Goal: Task Accomplishment & Management: Use online tool/utility

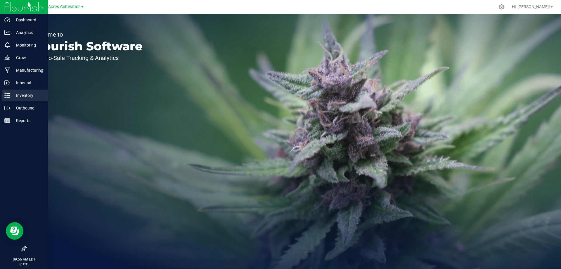
click at [14, 99] on div "Inventory" at bounding box center [25, 95] width 46 height 12
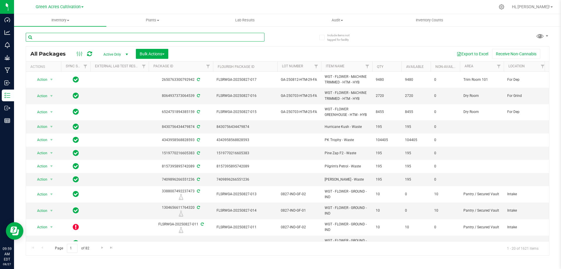
click at [90, 38] on input "text" at bounding box center [145, 37] width 239 height 9
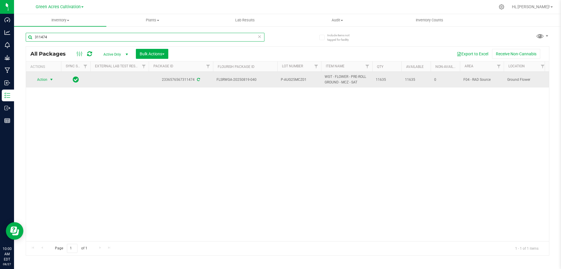
type input "311474"
click at [49, 79] on span "select" at bounding box center [51, 79] width 5 height 5
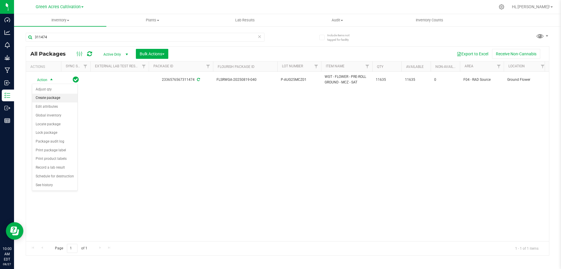
click at [55, 98] on li "Create package" at bounding box center [54, 98] width 45 height 9
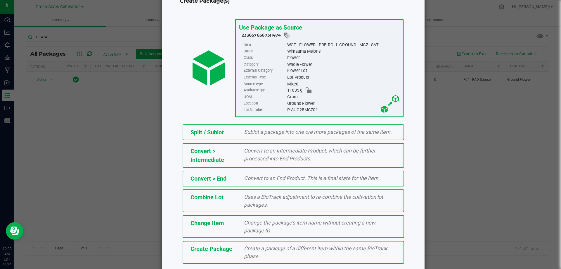
scroll to position [42, 0]
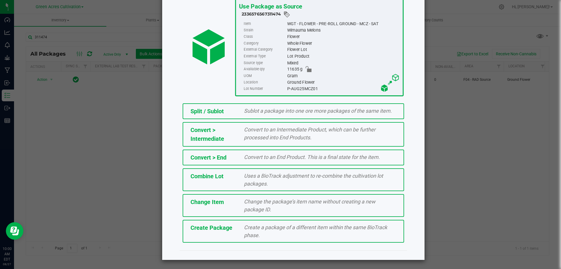
click at [214, 108] on span "Split / Sublot" at bounding box center [207, 111] width 33 height 7
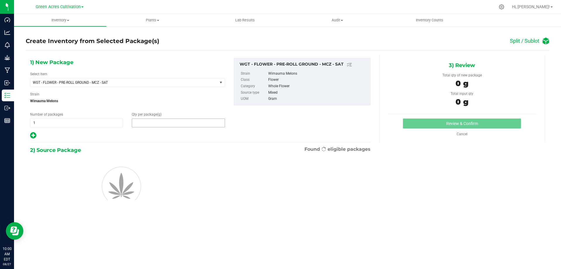
click at [184, 126] on span at bounding box center [178, 122] width 93 height 9
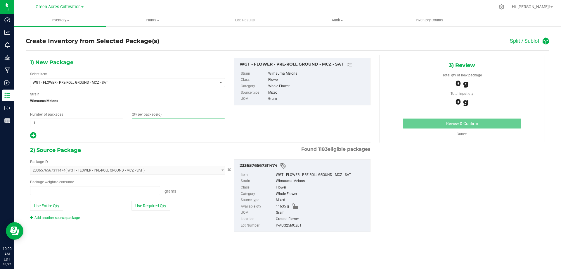
type input "0.0000 g"
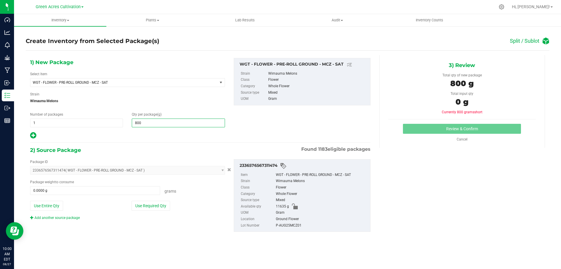
type input "8000"
type input "8,000.0000"
click at [165, 205] on button "Use Required Qty" at bounding box center [151, 205] width 39 height 10
type input "8000.0000 g"
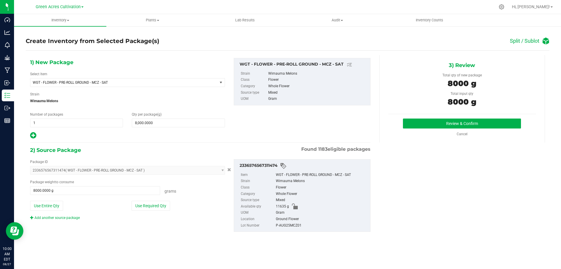
click at [295, 227] on div "P-AUG25MCZ01" at bounding box center [321, 225] width 91 height 6
copy div "P-AUG25MCZ01"
click at [427, 123] on button "Review & Confirm" at bounding box center [462, 123] width 118 height 10
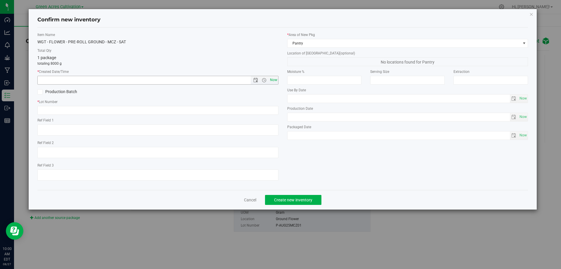
click at [277, 82] on span "Now" at bounding box center [274, 80] width 10 height 8
type input "[DATE] 10:00 AM"
click at [168, 109] on input "text" at bounding box center [157, 110] width 241 height 9
paste input "P-AUG25MCZ01"
type input "P-AUG25MCZ01"
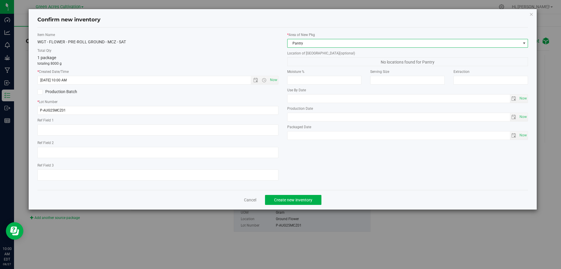
click at [320, 44] on span "Pantry" at bounding box center [404, 43] width 233 height 8
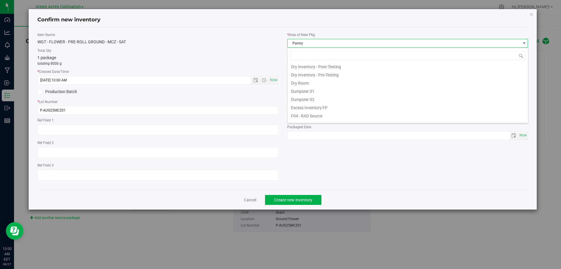
scroll to position [22, 0]
click at [319, 116] on li "F04 - RAD Source" at bounding box center [408, 119] width 241 height 8
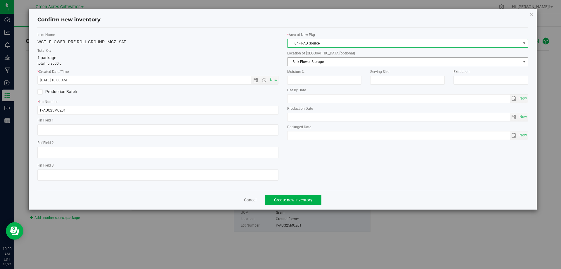
click at [315, 63] on span "Bulk Flower Storage" at bounding box center [404, 62] width 233 height 8
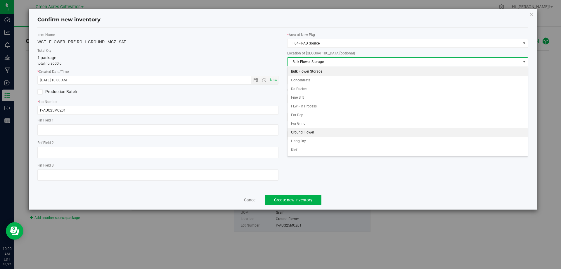
click at [315, 132] on li "Ground Flower" at bounding box center [408, 132] width 241 height 9
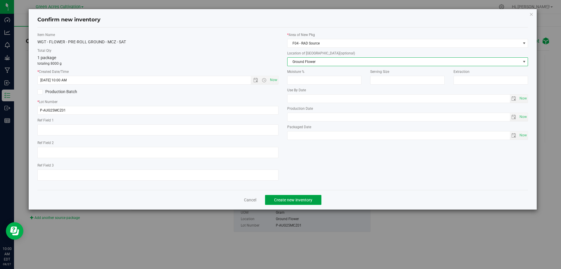
click at [301, 199] on span "Create new inventory" at bounding box center [293, 199] width 38 height 5
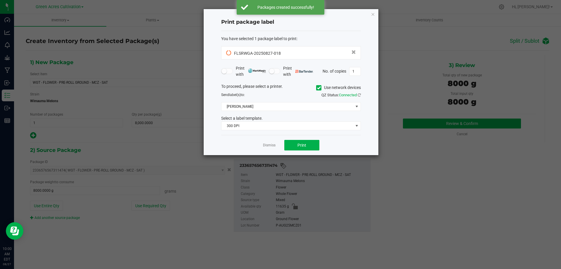
click at [318, 88] on icon at bounding box center [319, 88] width 4 height 0
click at [0, 0] on input "Use network devices" at bounding box center [0, 0] width 0 height 0
click at [311, 106] on span at bounding box center [288, 106] width 132 height 8
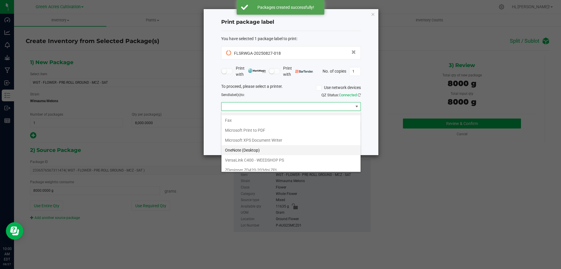
scroll to position [11, 0]
click at [263, 164] on ZPL "ZDesigner ZD420-203dpi ZPL" at bounding box center [291, 166] width 139 height 10
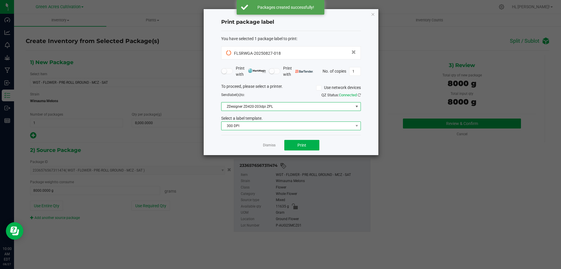
click at [258, 126] on span "300 DPI" at bounding box center [288, 126] width 132 height 8
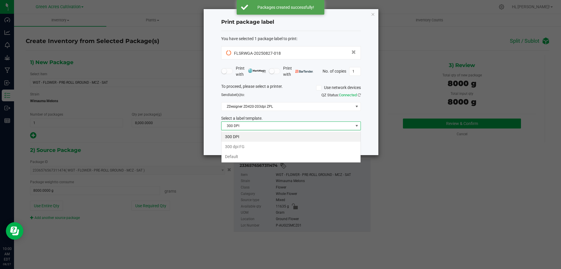
scroll to position [9, 140]
click at [243, 158] on li "Default" at bounding box center [291, 156] width 139 height 10
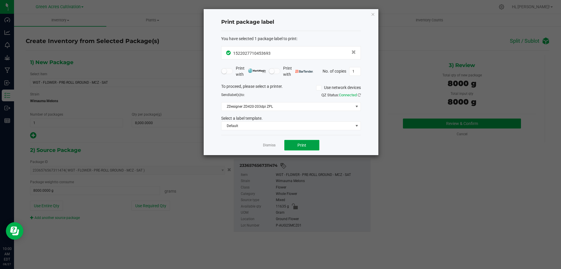
click at [309, 145] on button "Print" at bounding box center [301, 145] width 35 height 11
click at [374, 13] on icon "button" at bounding box center [373, 14] width 4 height 7
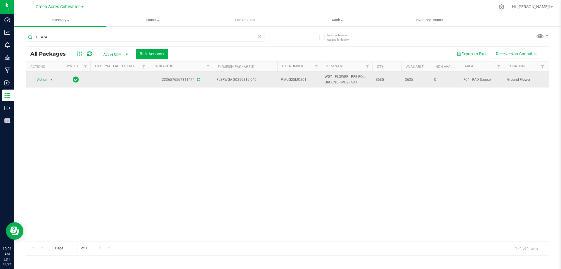
click at [39, 79] on span "Action" at bounding box center [40, 79] width 16 height 8
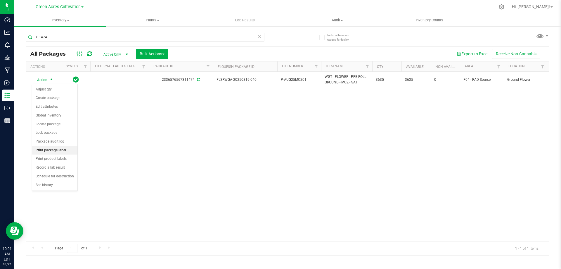
click at [54, 150] on li "Print package label" at bounding box center [54, 150] width 45 height 9
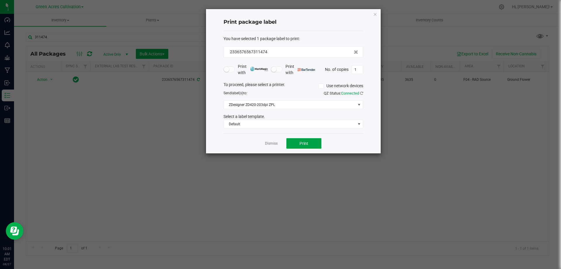
click at [304, 146] on button "Print" at bounding box center [303, 143] width 35 height 11
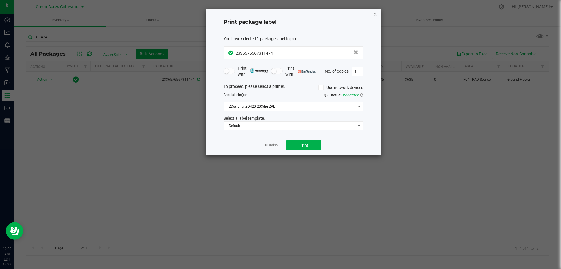
click at [374, 13] on icon "button" at bounding box center [375, 14] width 4 height 7
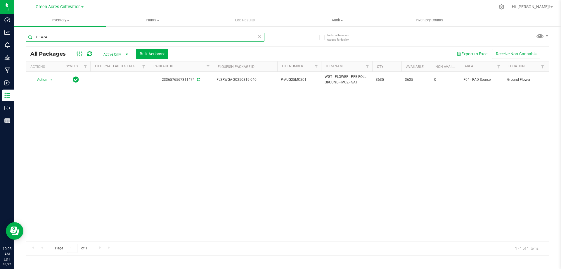
drag, startPoint x: 65, startPoint y: 35, endPoint x: 30, endPoint y: 44, distance: 35.7
click at [30, 44] on div "311474" at bounding box center [145, 39] width 239 height 13
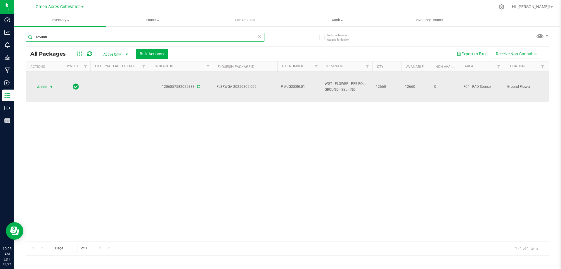
type input "025888"
click at [41, 85] on span "Action" at bounding box center [40, 87] width 16 height 8
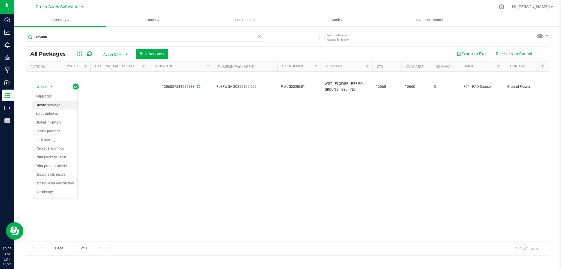
click at [49, 105] on li "Create package" at bounding box center [54, 105] width 45 height 9
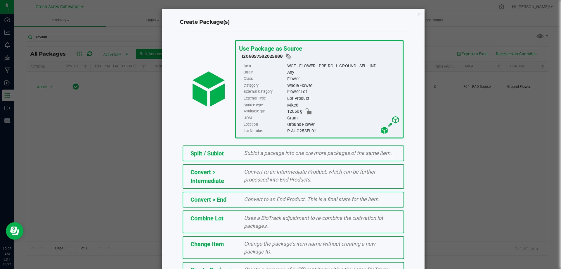
click at [222, 150] on div "Split / Sublot" at bounding box center [213, 153] width 54 height 9
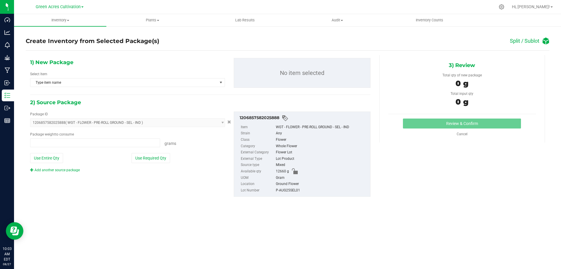
type input "0.0000 g"
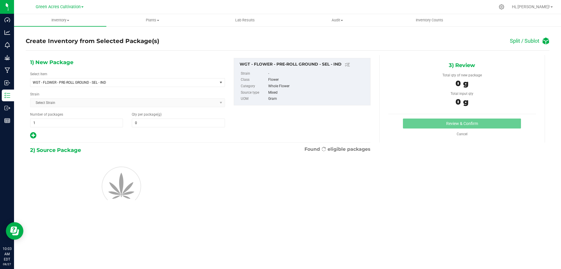
type input "0.0000"
click at [176, 122] on span at bounding box center [178, 122] width 93 height 9
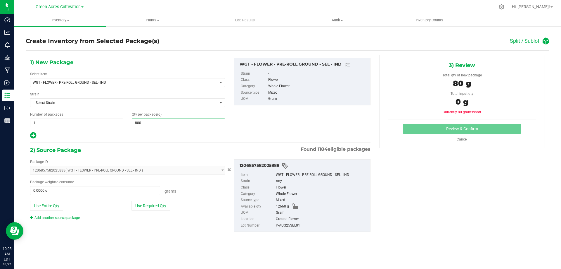
type input "8000"
type input "8,000.0000"
click at [160, 205] on button "Use Required Qty" at bounding box center [151, 205] width 39 height 10
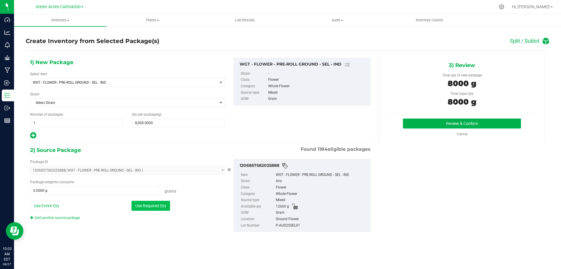
type input "8000.0000 g"
click at [291, 225] on div "P-AUG25SEL01" at bounding box center [321, 225] width 91 height 6
copy div "P-AUG25SEL01"
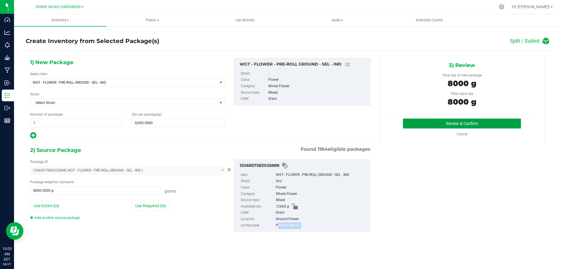
click at [433, 120] on button "Review & Confirm" at bounding box center [462, 123] width 118 height 10
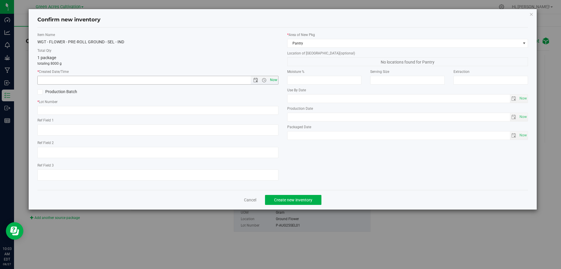
click at [274, 80] on span "Now" at bounding box center [274, 80] width 10 height 8
type input "[DATE] 10:03 AM"
click at [134, 108] on input "text" at bounding box center [157, 110] width 241 height 9
paste input "P-AUG25SEL01"
type input "P-AUG25SEL01"
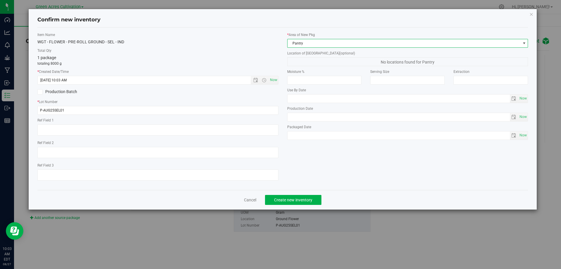
click at [337, 42] on span "Pantry" at bounding box center [404, 43] width 233 height 8
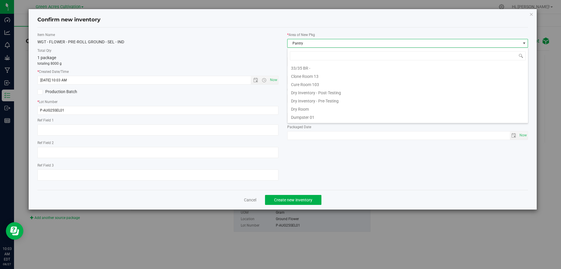
scroll to position [9, 241]
click at [314, 94] on li "F04 - RAD Source" at bounding box center [408, 93] width 241 height 8
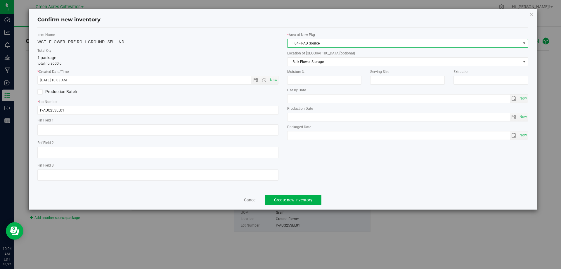
click at [317, 56] on div "Location of [GEOGRAPHIC_DATA] (optional) Bulk Flower Storage Bulk Flower Storag…" at bounding box center [407, 58] width 241 height 15
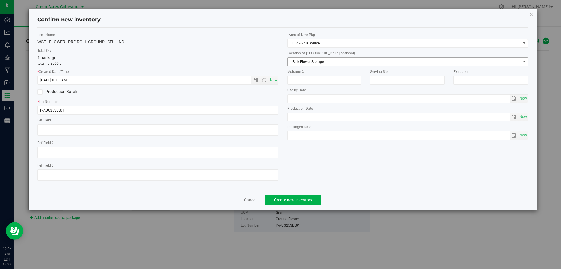
click at [317, 63] on span "Bulk Flower Storage" at bounding box center [404, 62] width 233 height 8
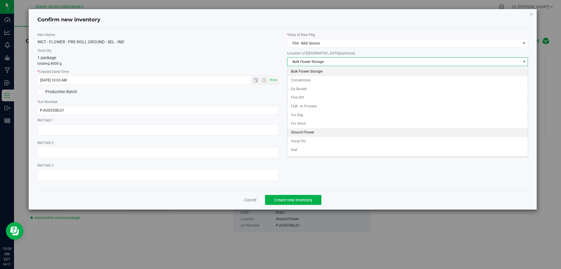
click at [311, 129] on li "Ground Flower" at bounding box center [408, 132] width 241 height 9
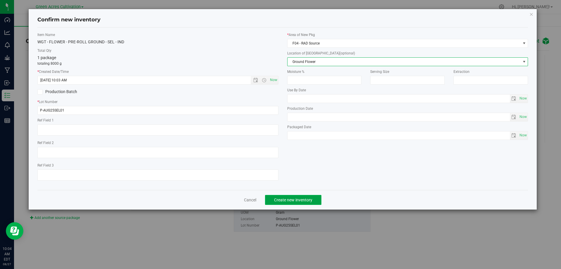
click at [303, 200] on span "Create new inventory" at bounding box center [293, 199] width 38 height 5
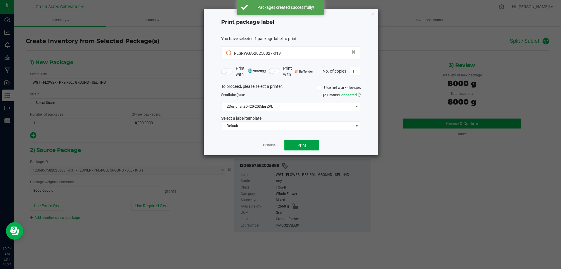
click at [300, 143] on span "Print" at bounding box center [302, 145] width 9 height 5
click at [300, 142] on button "Print" at bounding box center [301, 145] width 35 height 11
click at [372, 14] on icon "button" at bounding box center [373, 14] width 4 height 7
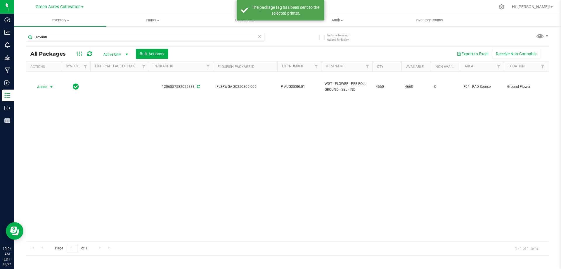
click at [50, 88] on span "select" at bounding box center [51, 86] width 5 height 5
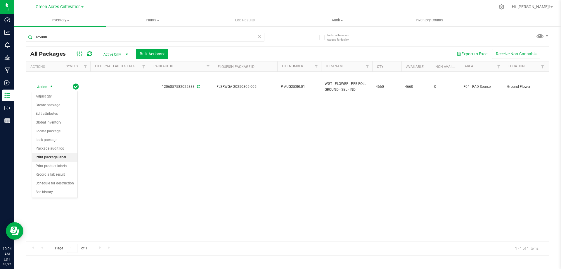
click at [56, 156] on li "Print package label" at bounding box center [54, 157] width 45 height 9
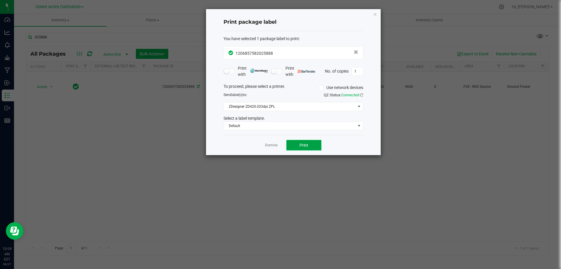
click at [307, 144] on span "Print" at bounding box center [304, 145] width 9 height 5
click at [377, 15] on icon "button" at bounding box center [375, 14] width 4 height 7
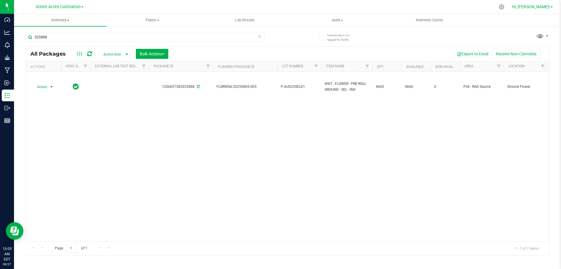
click at [542, 6] on span "Hi, [PERSON_NAME]!" at bounding box center [531, 6] width 38 height 5
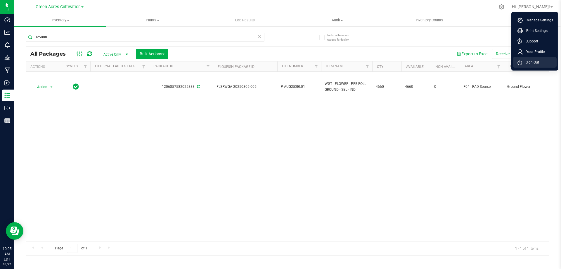
click at [531, 59] on span "Sign Out" at bounding box center [530, 62] width 17 height 6
